Goal: Contribute content

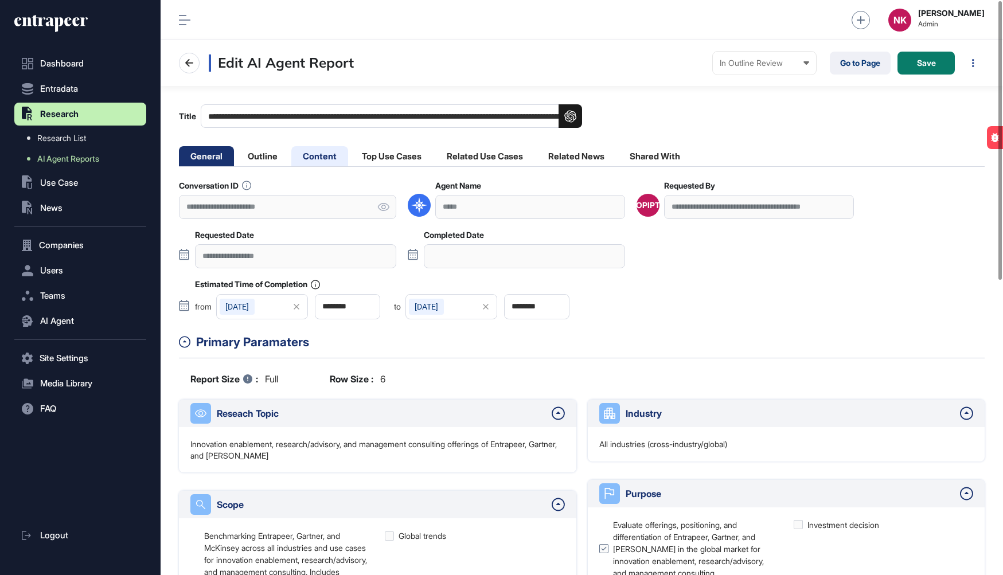
click at [350, 157] on li "Content" at bounding box center [391, 156] width 83 height 20
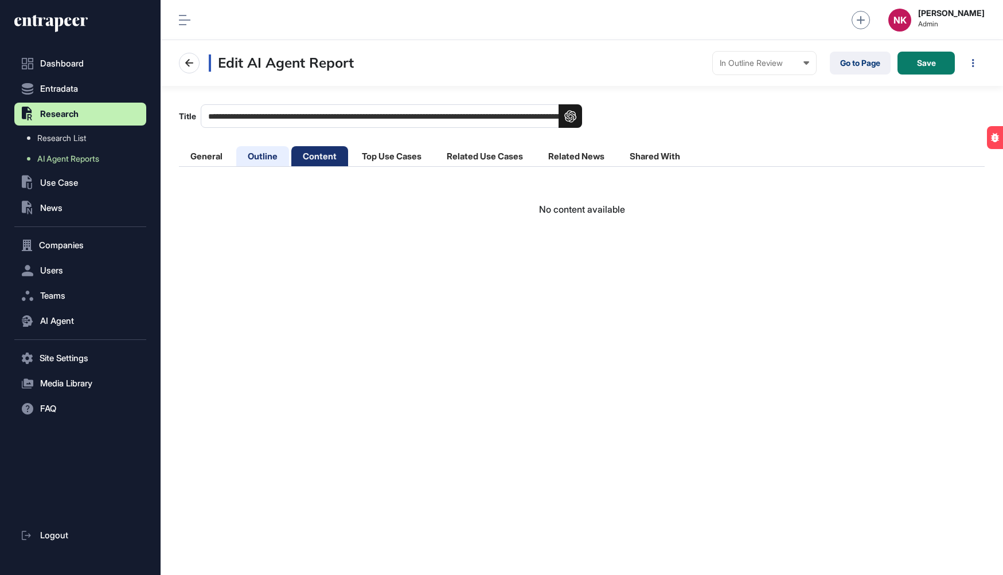
click at [291, 160] on li "Outline" at bounding box center [319, 156] width 57 height 20
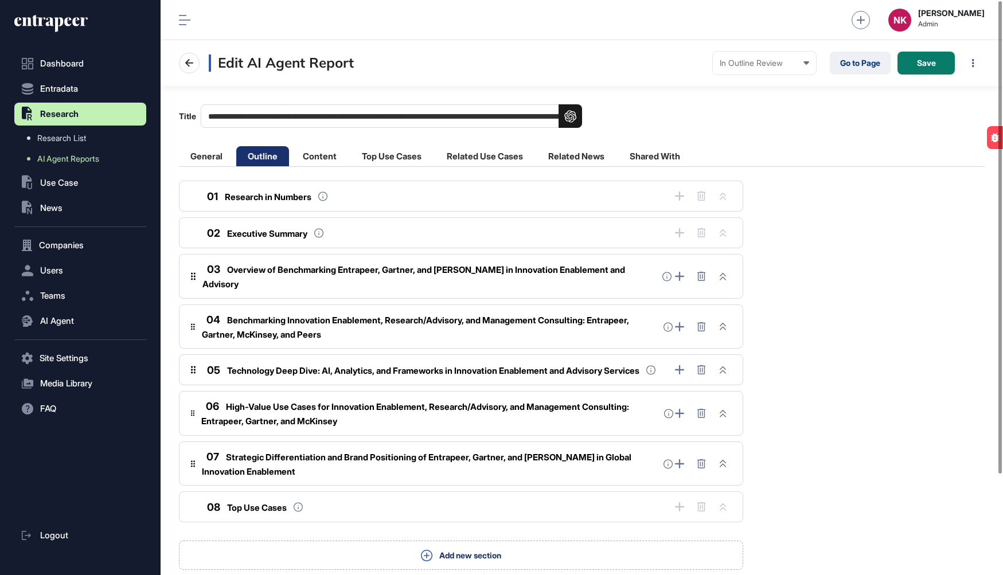
click at [337, 315] on span "Benchmarking Innovation Enablement, Research/Advisory, and Management Consultin…" at bounding box center [415, 327] width 427 height 25
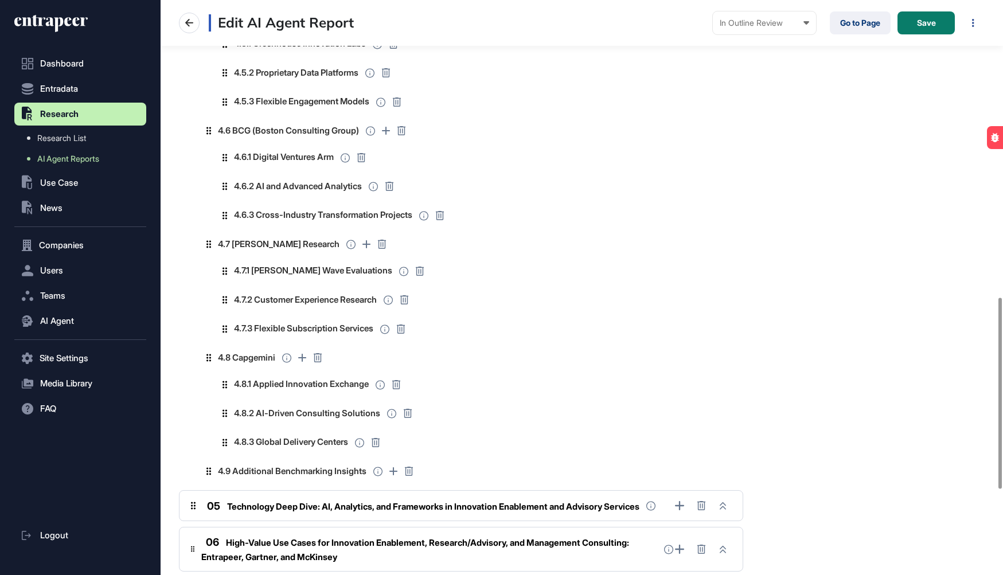
scroll to position [891, 0]
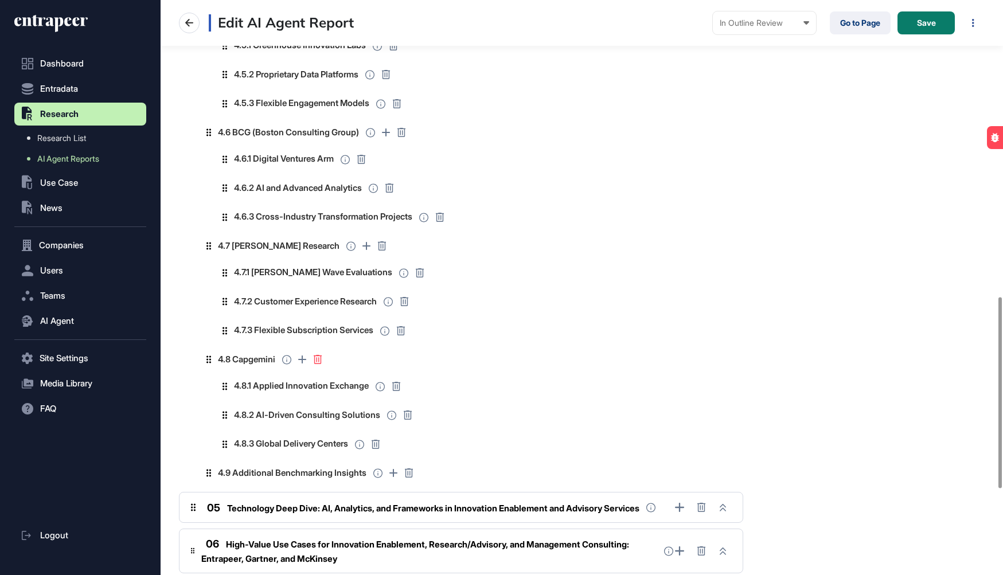
click at [321, 355] on icon at bounding box center [318, 359] width 8 height 9
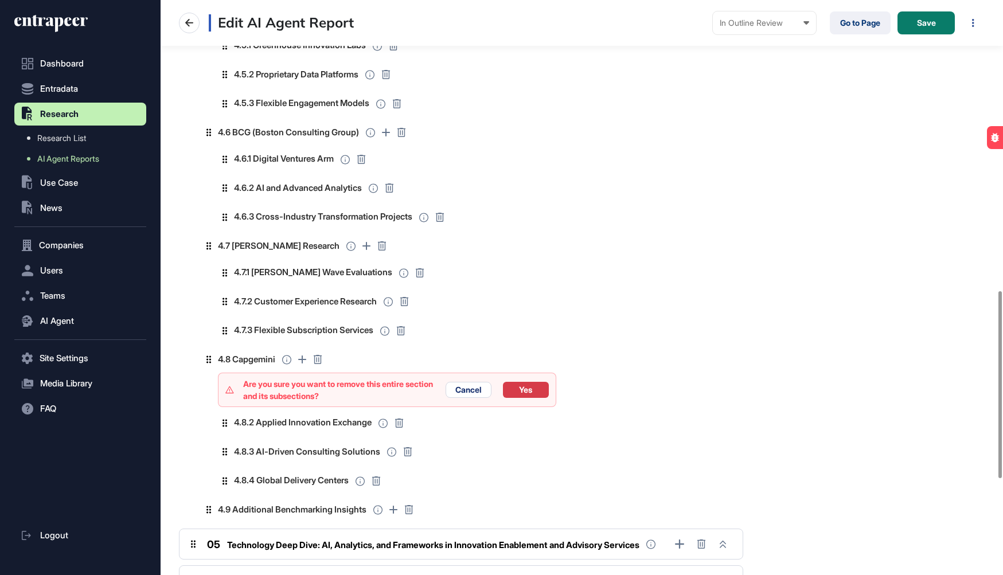
click at [520, 382] on button "Yes" at bounding box center [526, 390] width 46 height 16
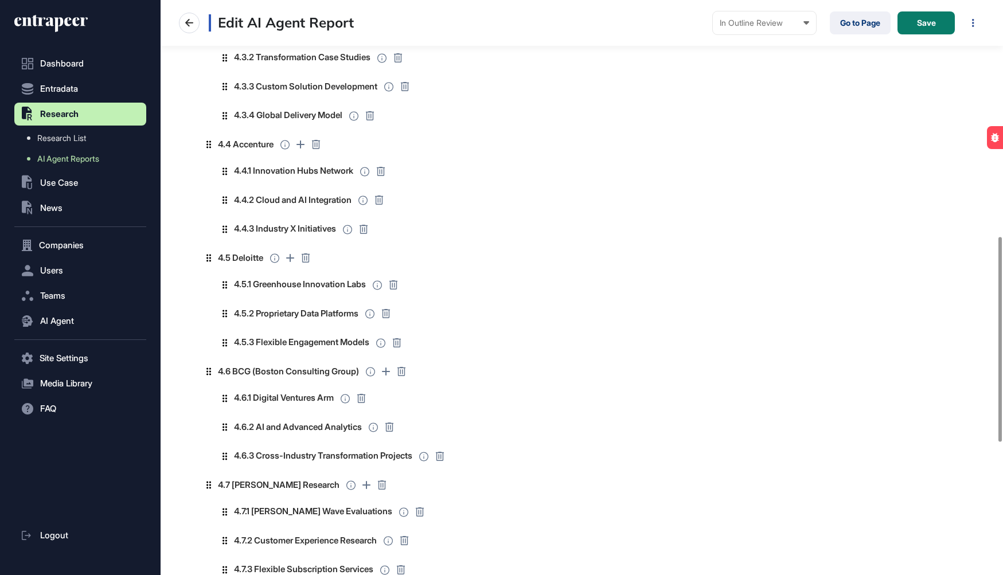
scroll to position [680, 0]
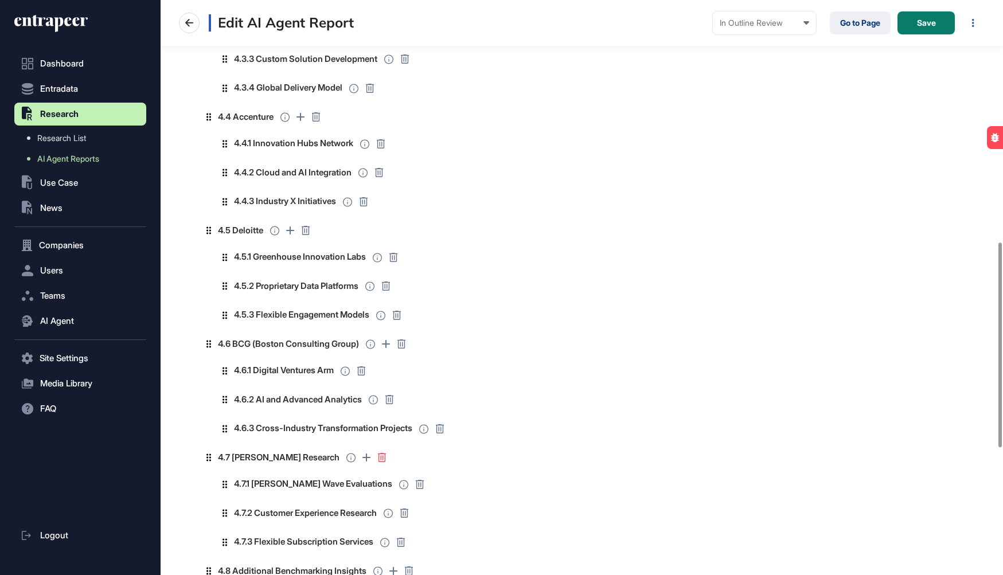
click at [378, 453] on icon at bounding box center [382, 457] width 8 height 9
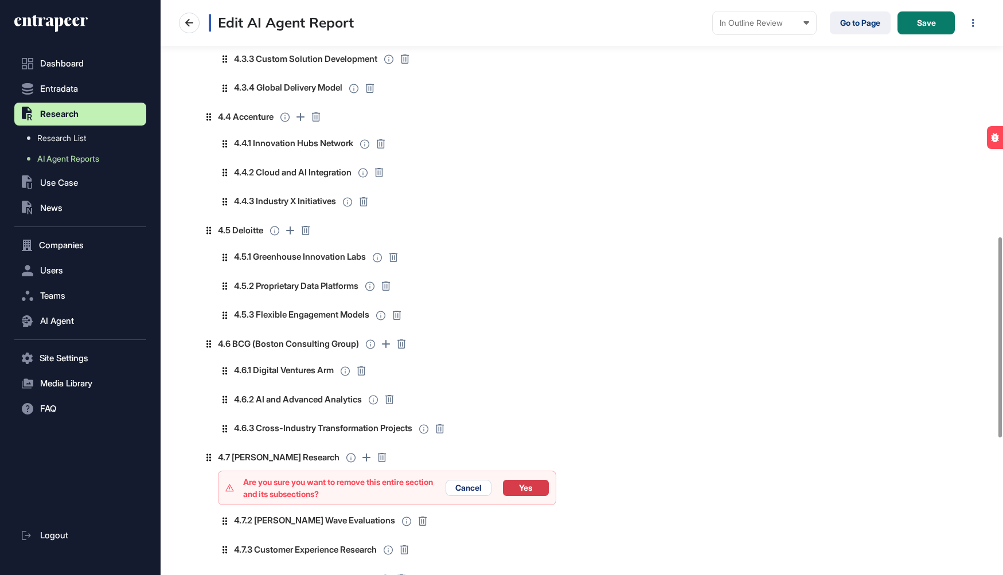
click at [531, 480] on button "Yes" at bounding box center [526, 488] width 46 height 16
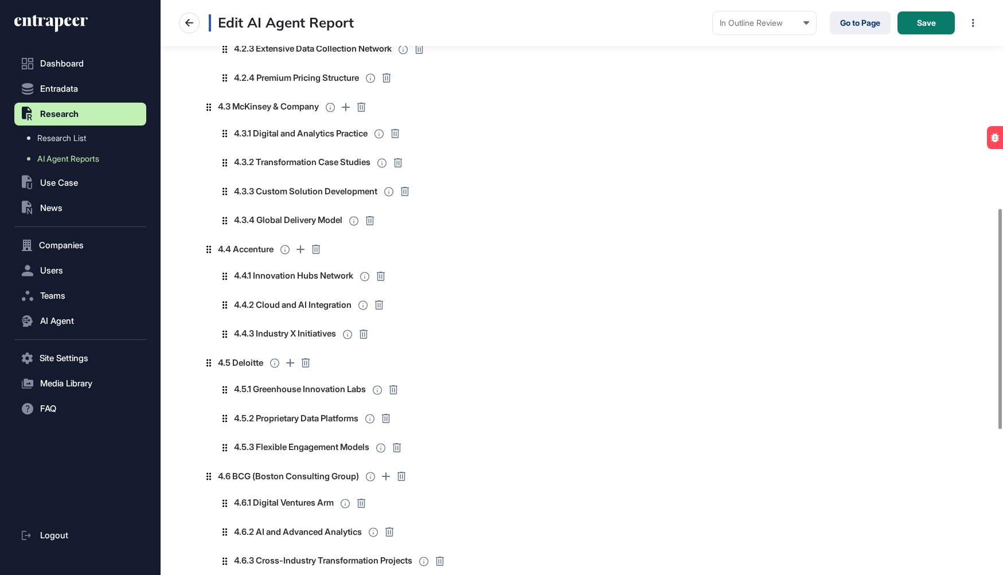
scroll to position [544, 0]
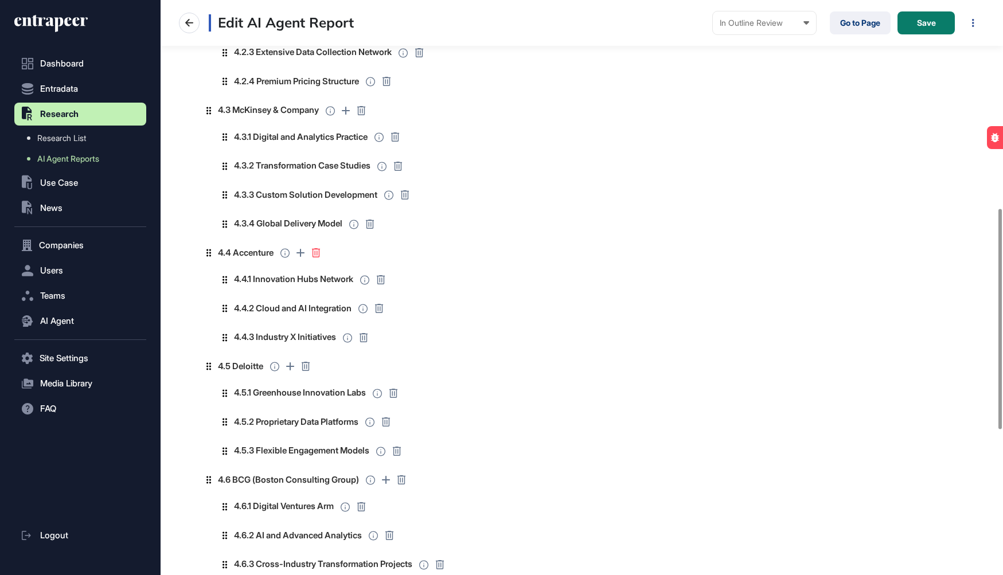
click at [317, 248] on icon at bounding box center [315, 252] width 9 height 9
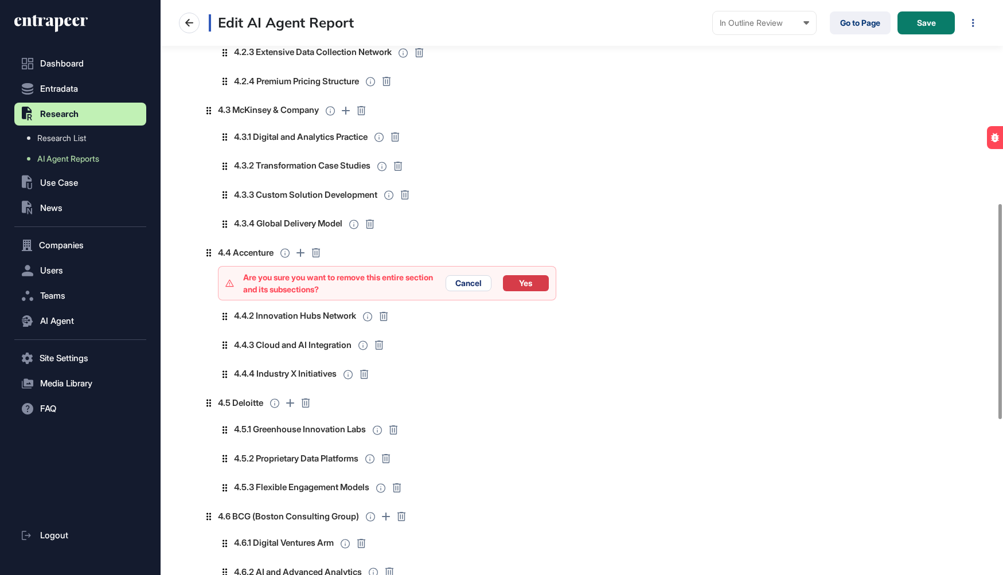
click at [523, 275] on button "Yes" at bounding box center [526, 283] width 46 height 16
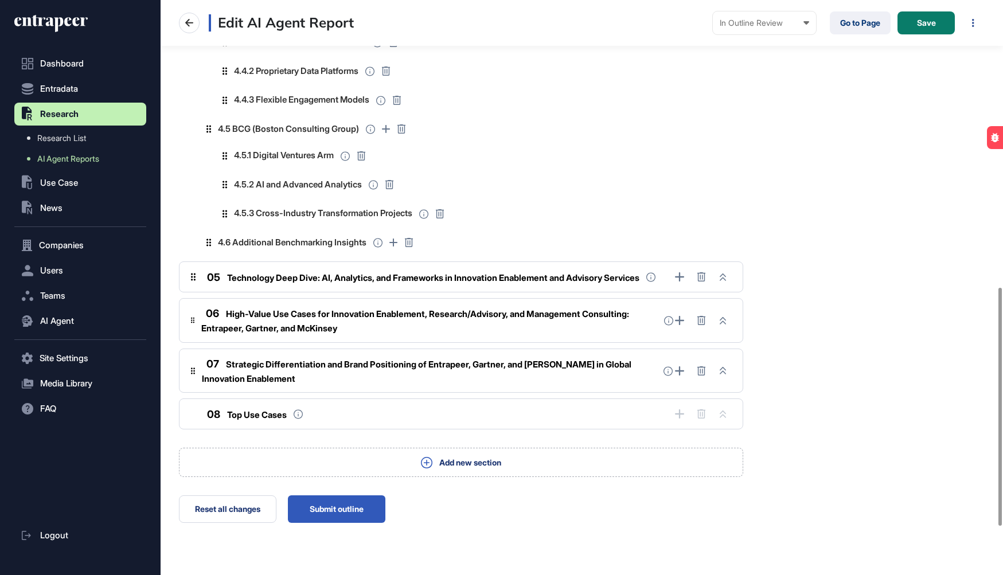
scroll to position [810, 0]
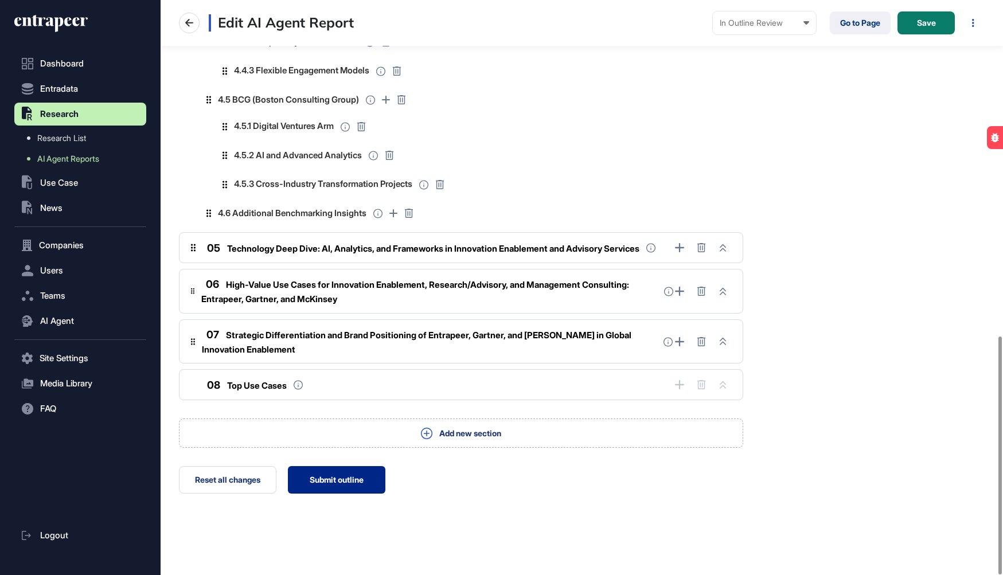
click at [342, 479] on button "Submit outline" at bounding box center [336, 480] width 97 height 28
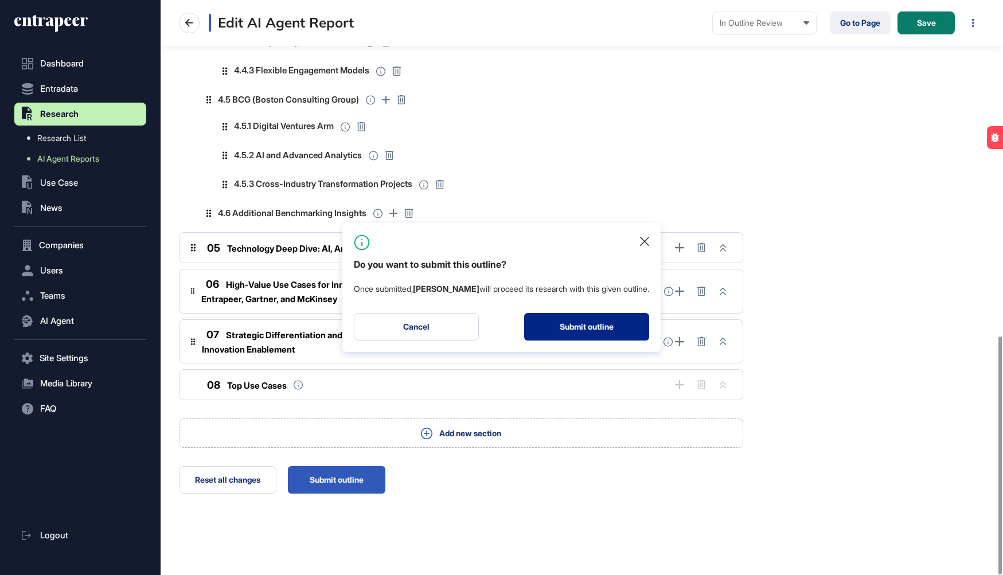
click at [575, 328] on button "Submit outline" at bounding box center [586, 327] width 125 height 28
